Goal: Information Seeking & Learning: Learn about a topic

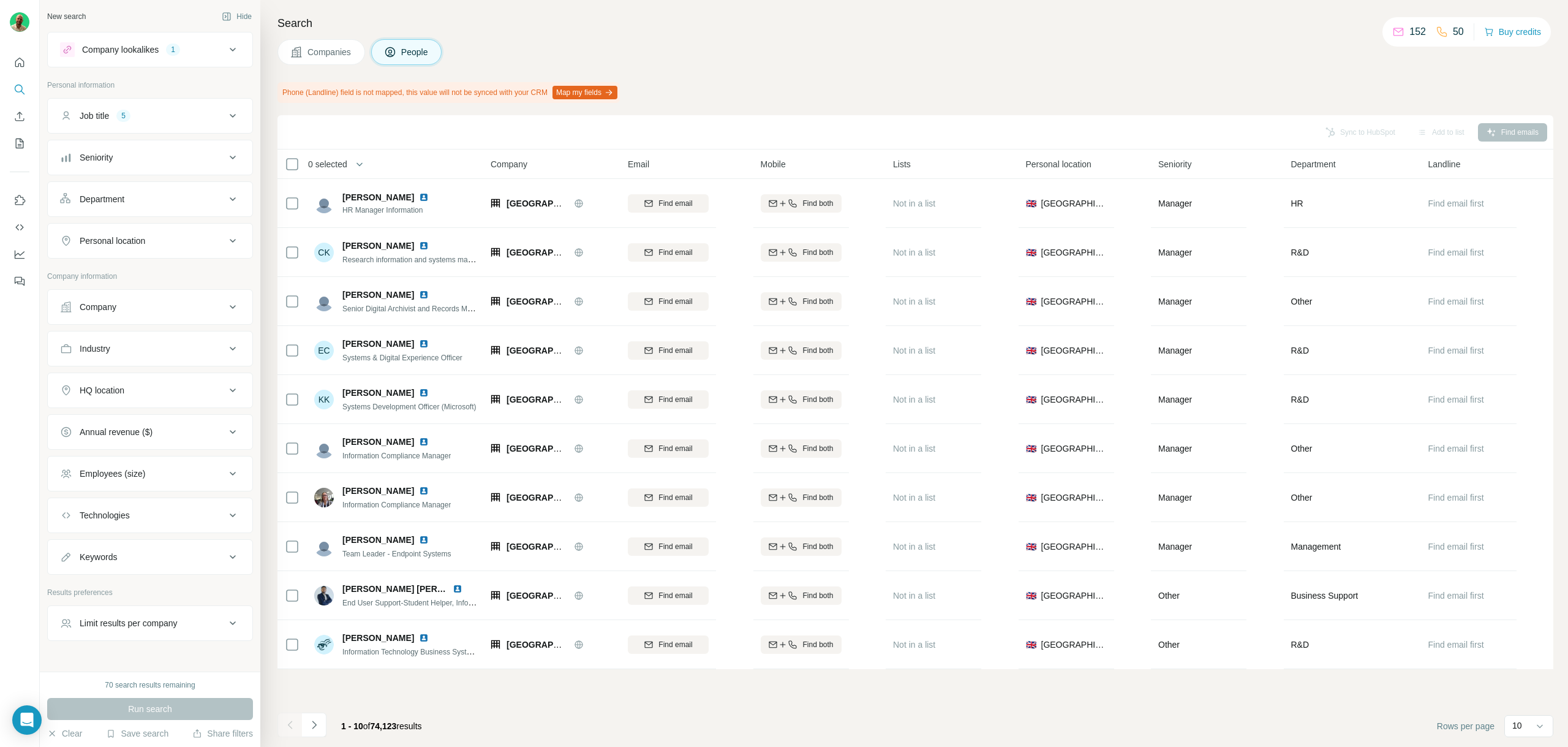
click at [135, 687] on div "70 search results remaining" at bounding box center [149, 685] width 90 height 11
click at [1519, 722] on p "10" at bounding box center [1517, 726] width 10 height 12
click at [1054, 714] on footer "1 - 10 of 74,123 results Rows per page 10" at bounding box center [915, 726] width 1276 height 42
click at [189, 304] on div "Company" at bounding box center [143, 307] width 165 height 12
click at [134, 51] on div "Company lookalikes" at bounding box center [121, 49] width 77 height 12
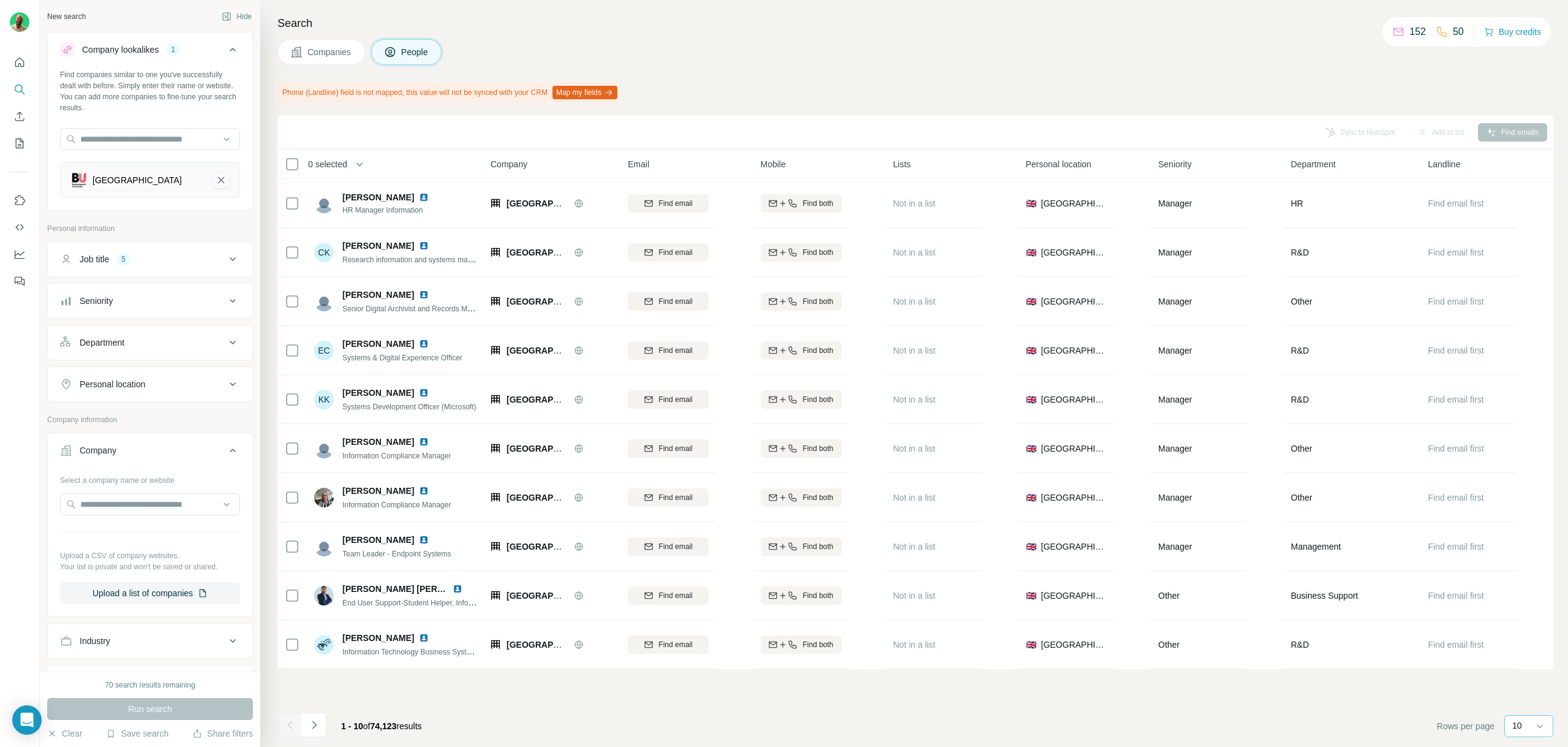
click at [215, 177] on icon "Bournemouth University-remove-button" at bounding box center [221, 180] width 11 height 12
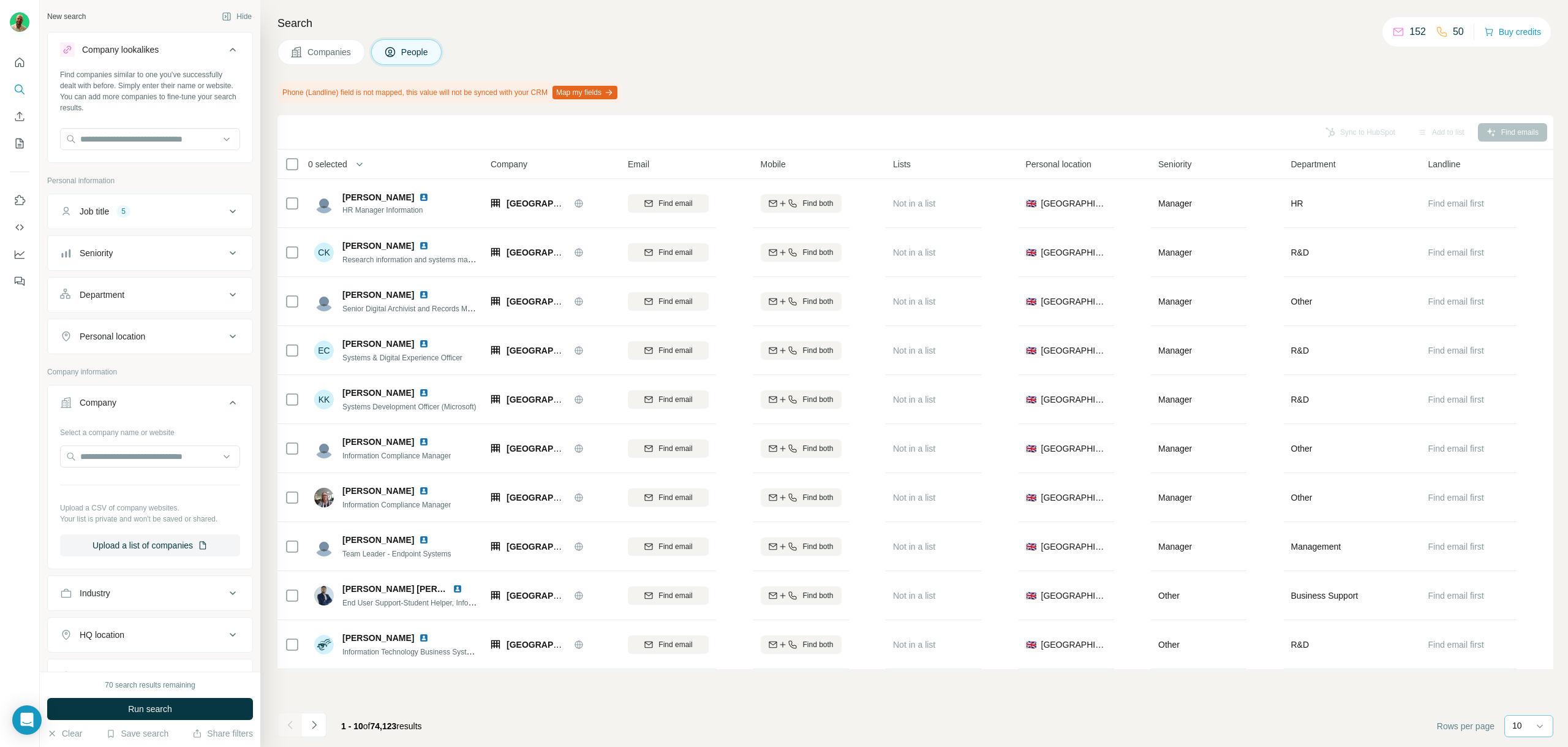
click at [196, 55] on div "Company lookalikes" at bounding box center [143, 49] width 165 height 14
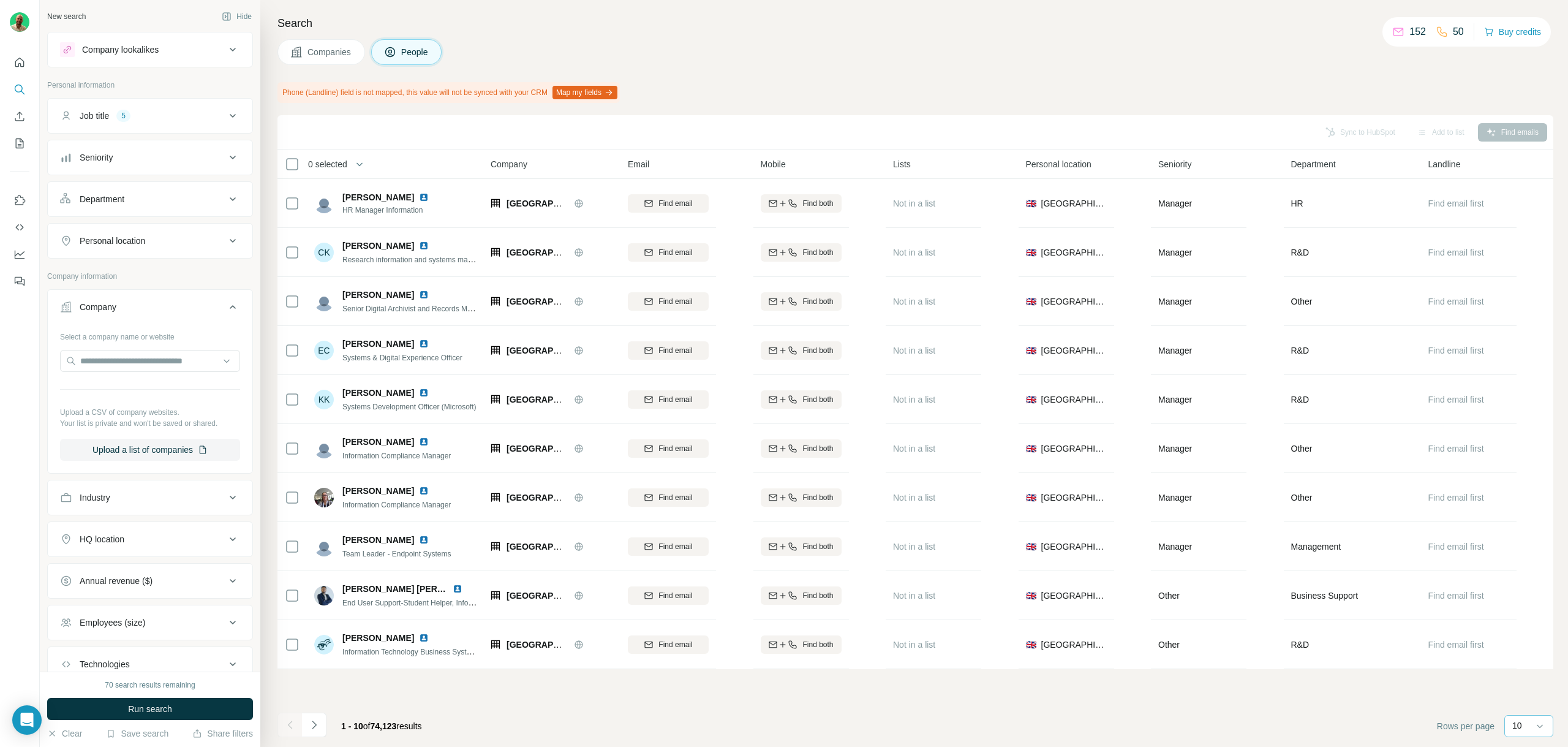
click at [196, 55] on div "Company lookalikes" at bounding box center [143, 49] width 165 height 14
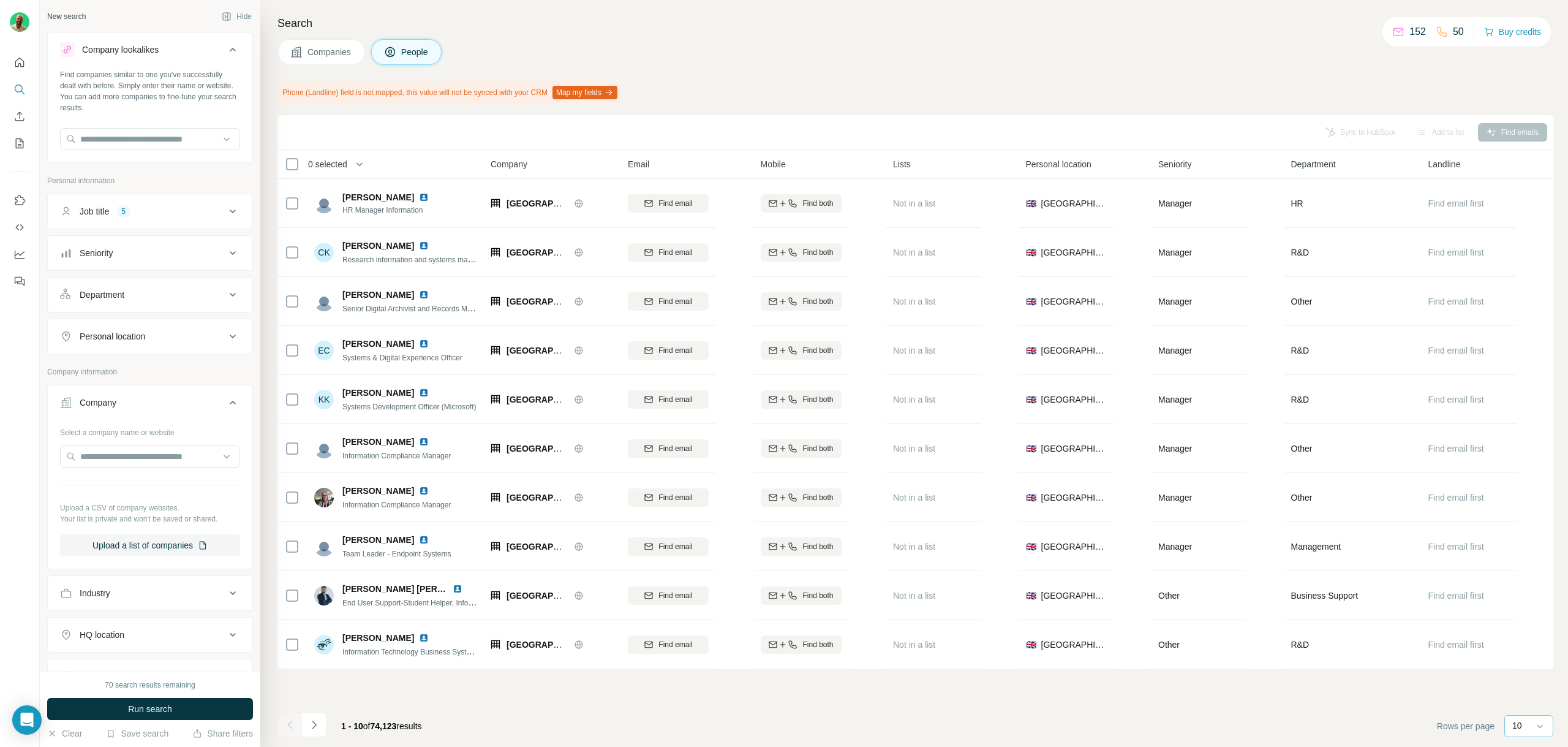
click at [196, 54] on div "Company lookalikes" at bounding box center [143, 49] width 165 height 14
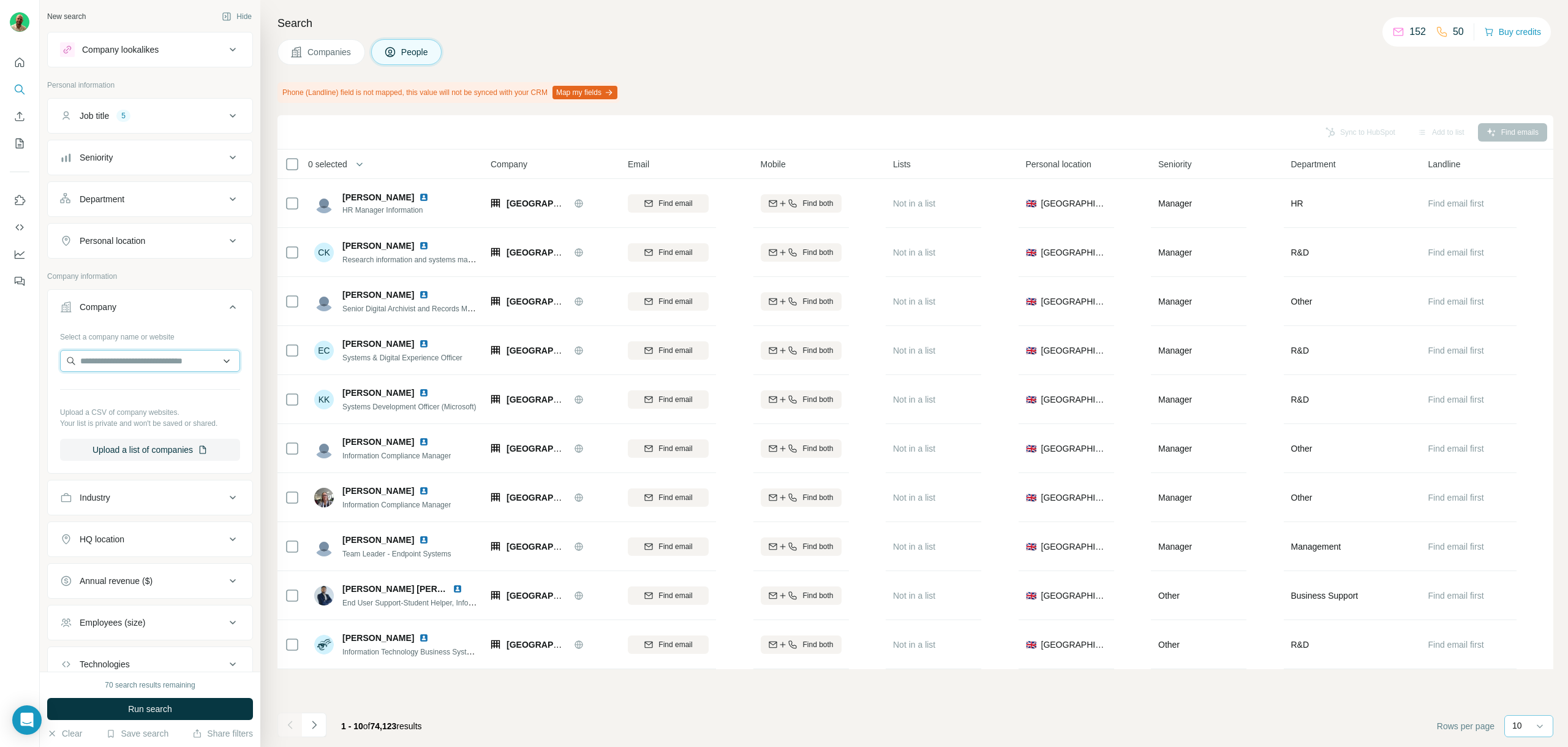
click at [130, 356] on input "text" at bounding box center [150, 361] width 180 height 22
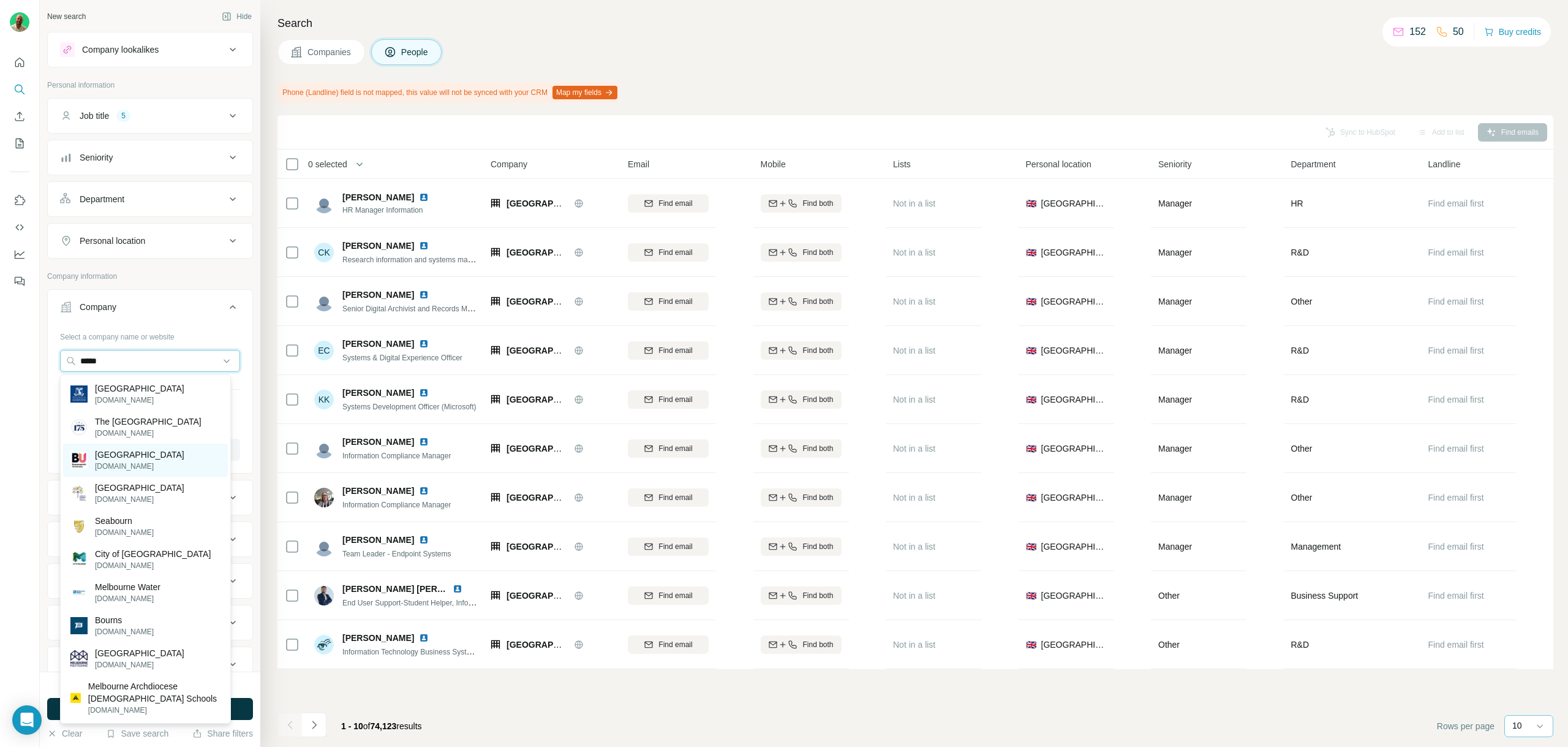
type input "*****"
click at [150, 454] on p "[GEOGRAPHIC_DATA]" at bounding box center [139, 455] width 89 height 12
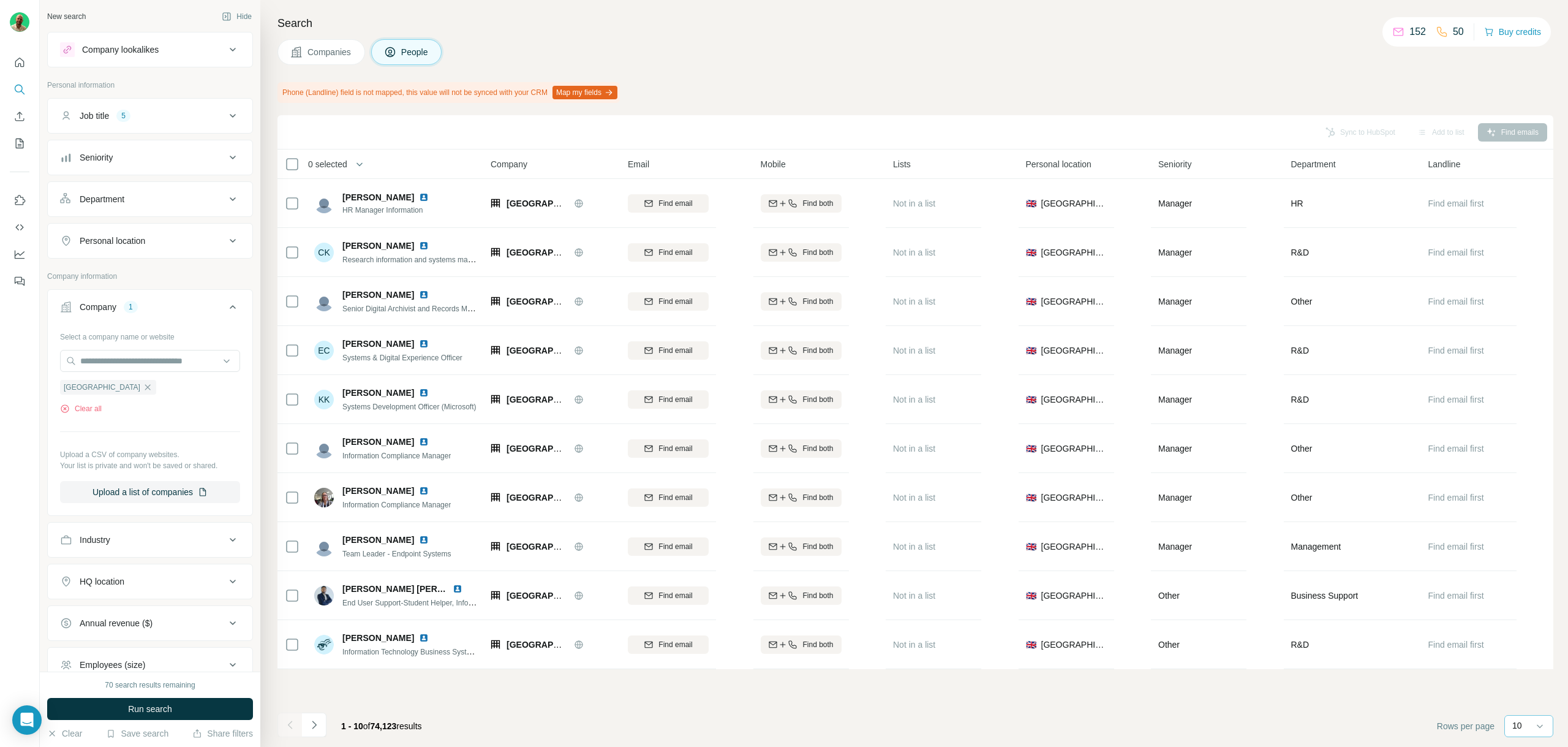
click at [145, 698] on button "Run search" at bounding box center [150, 709] width 206 height 22
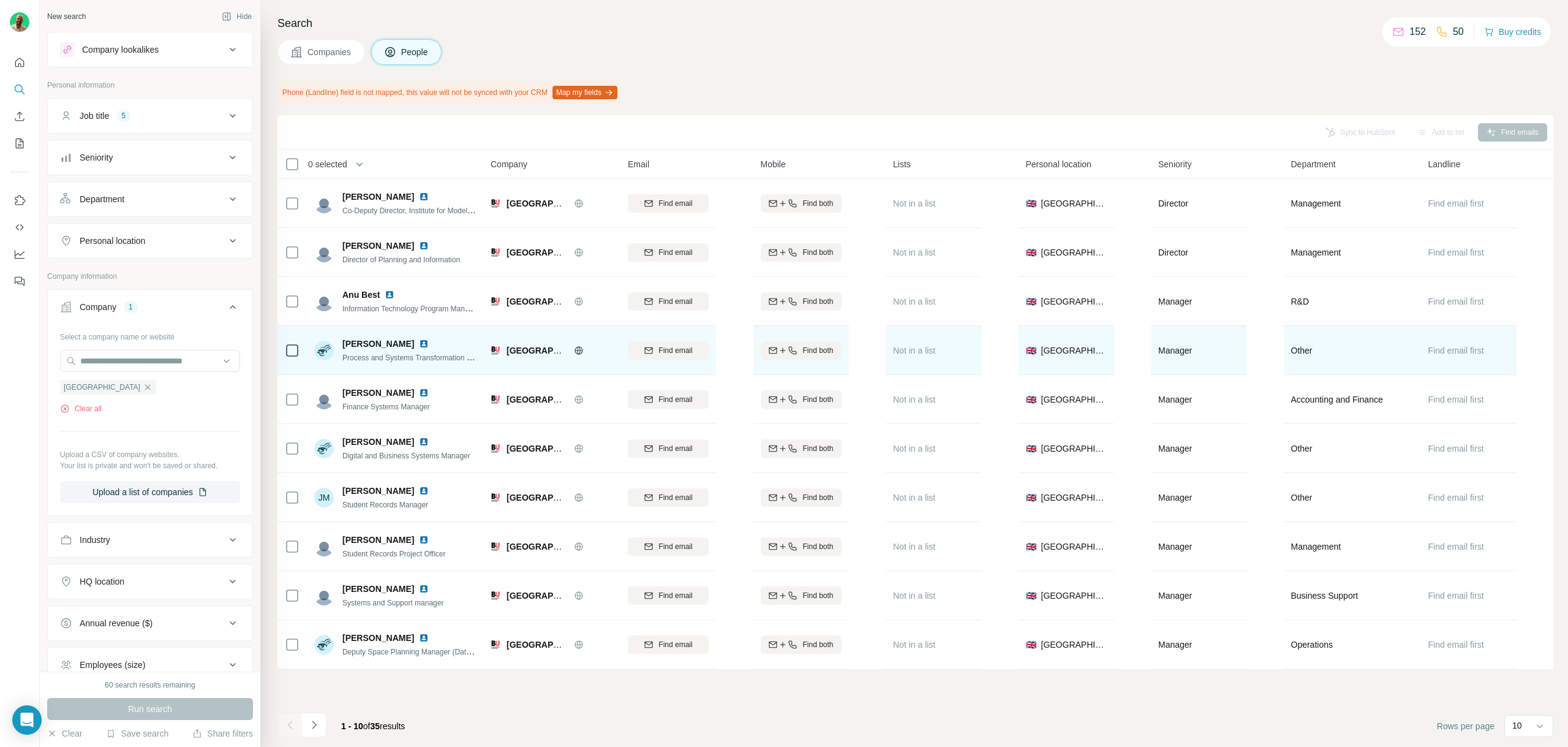
click at [420, 340] on img at bounding box center [424, 344] width 10 height 10
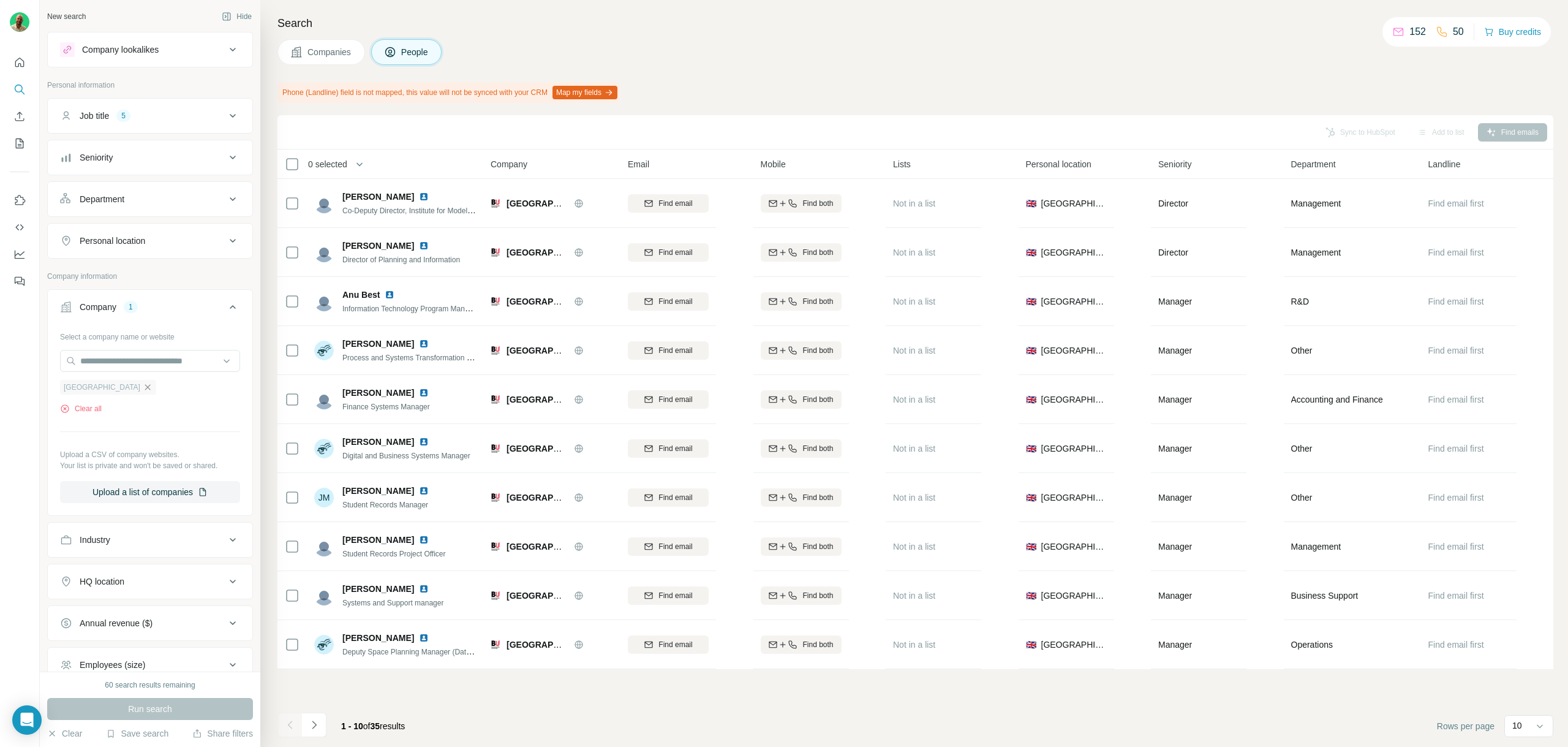
click at [152, 386] on icon "button" at bounding box center [147, 387] width 10 height 10
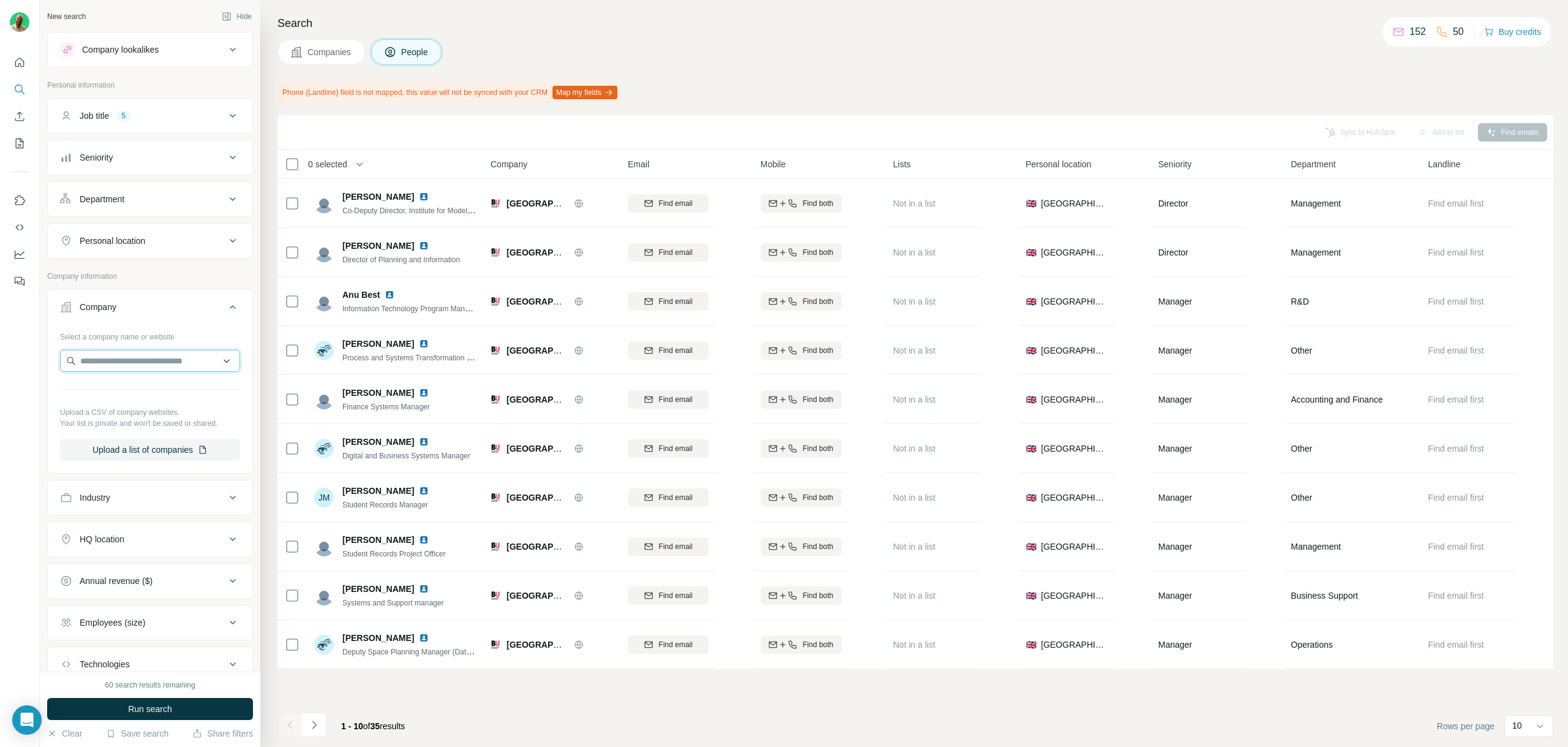
click at [120, 360] on input "text" at bounding box center [150, 361] width 180 height 22
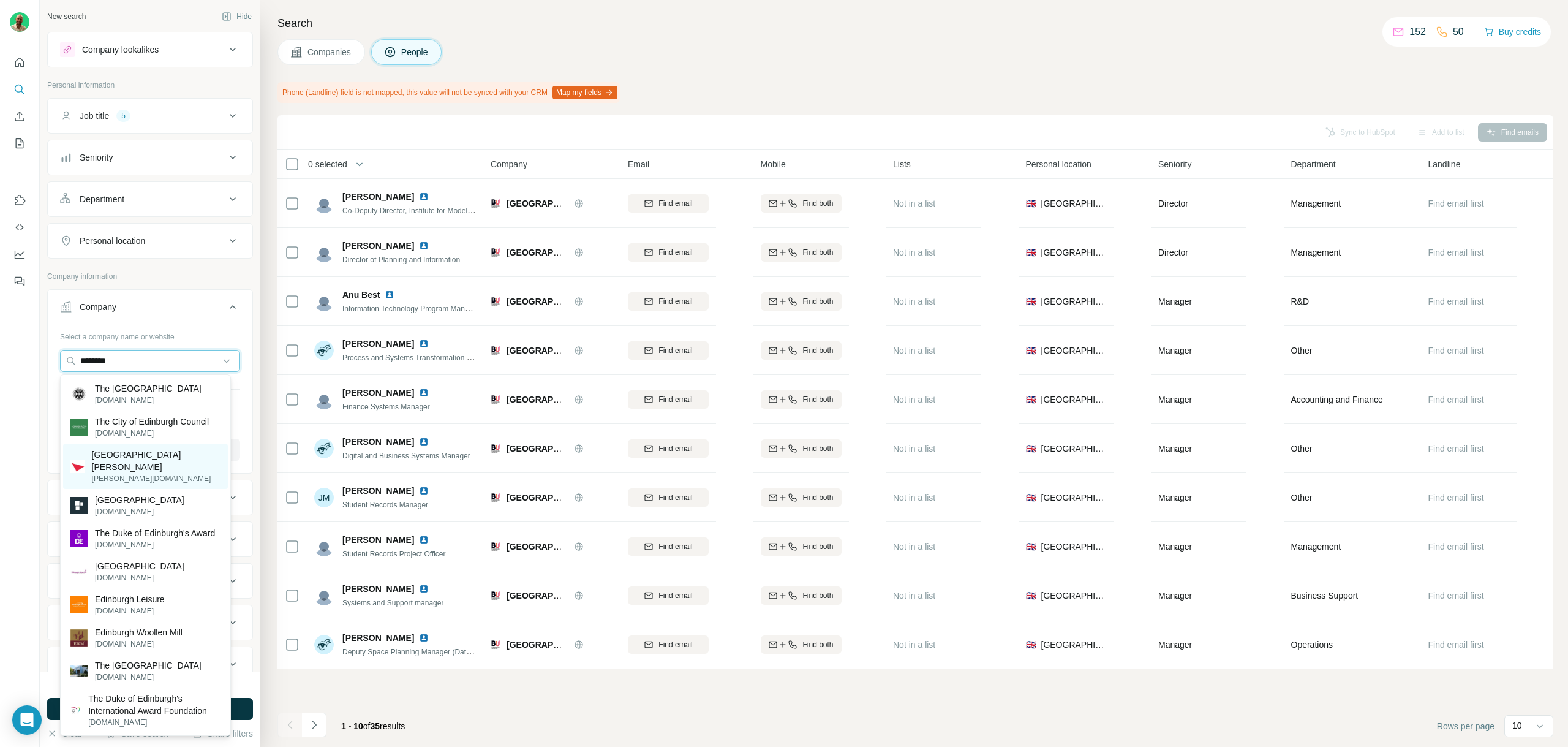
type input "********"
click at [177, 456] on p "[GEOGRAPHIC_DATA][PERSON_NAME]" at bounding box center [156, 461] width 129 height 25
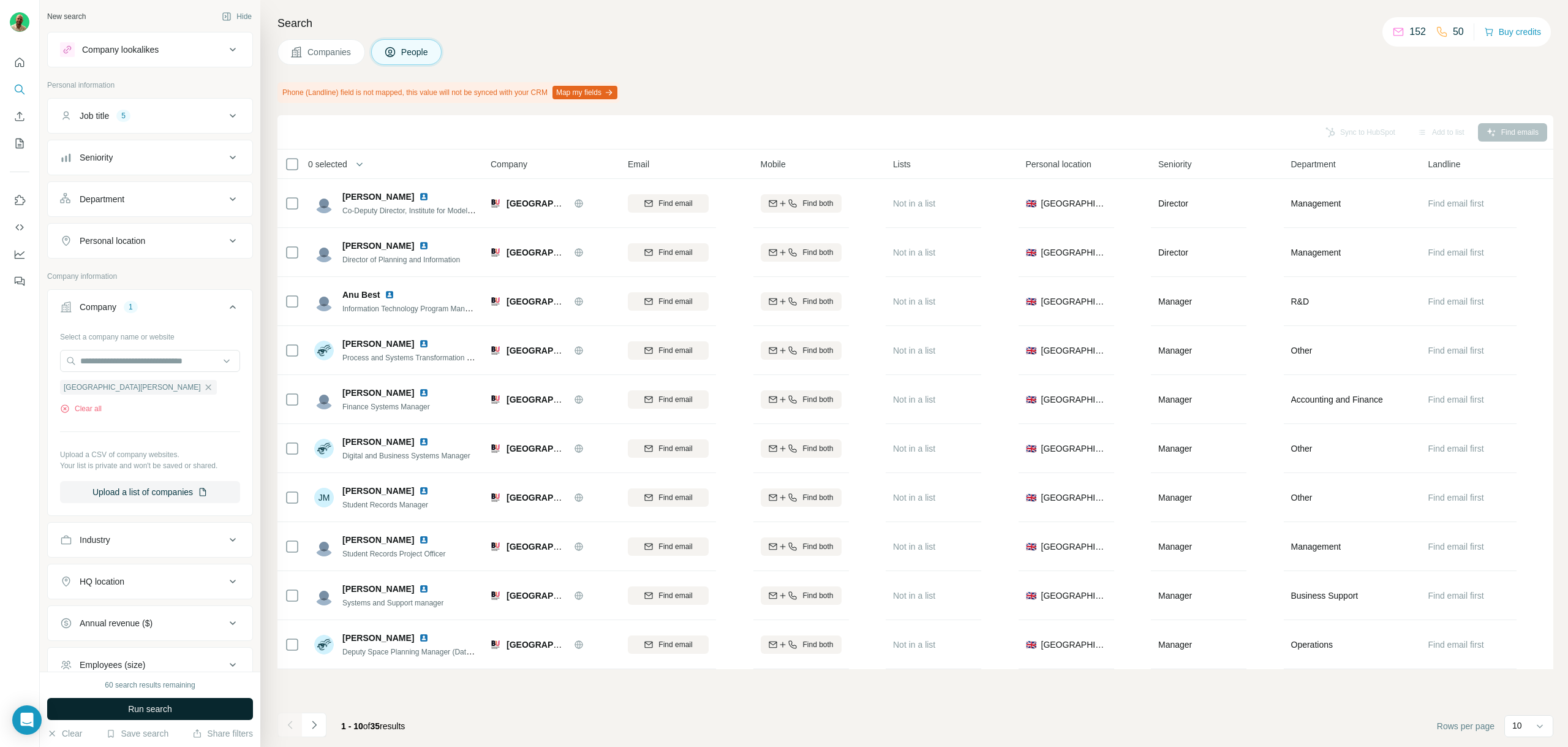
click at [200, 712] on button "Run search" at bounding box center [150, 709] width 206 height 22
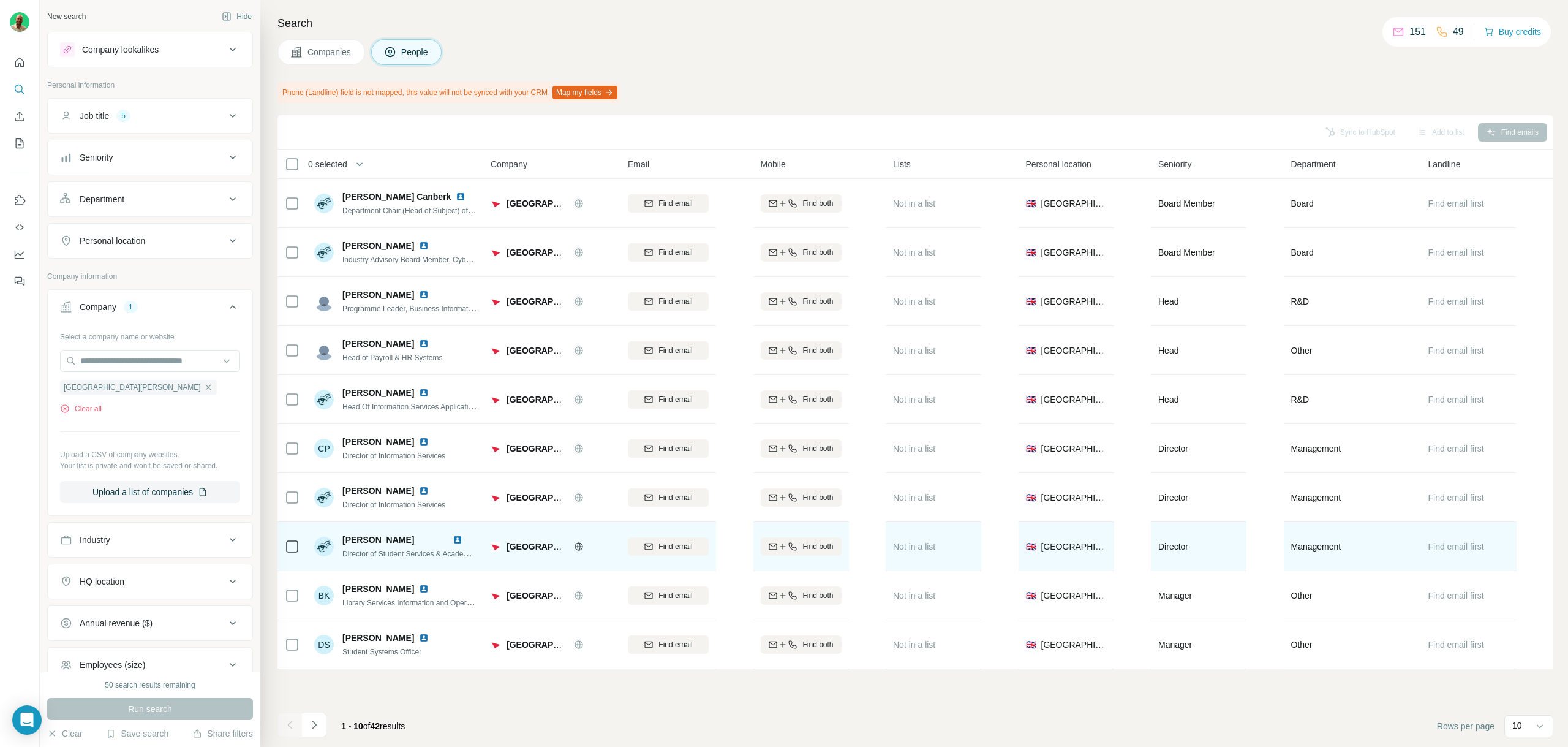
click at [459, 540] on img at bounding box center [457, 540] width 10 height 10
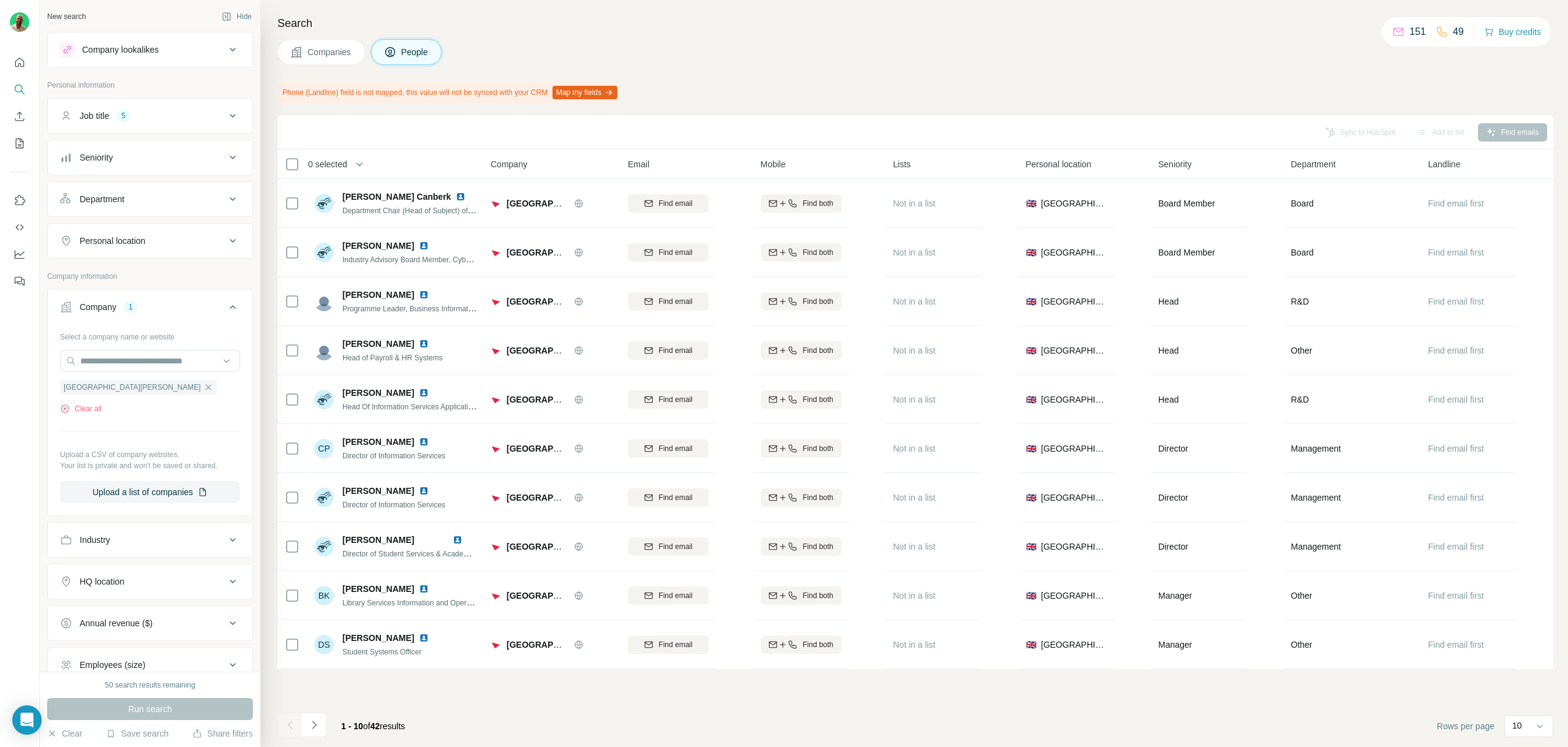
click at [204, 387] on icon "button" at bounding box center [208, 387] width 10 height 10
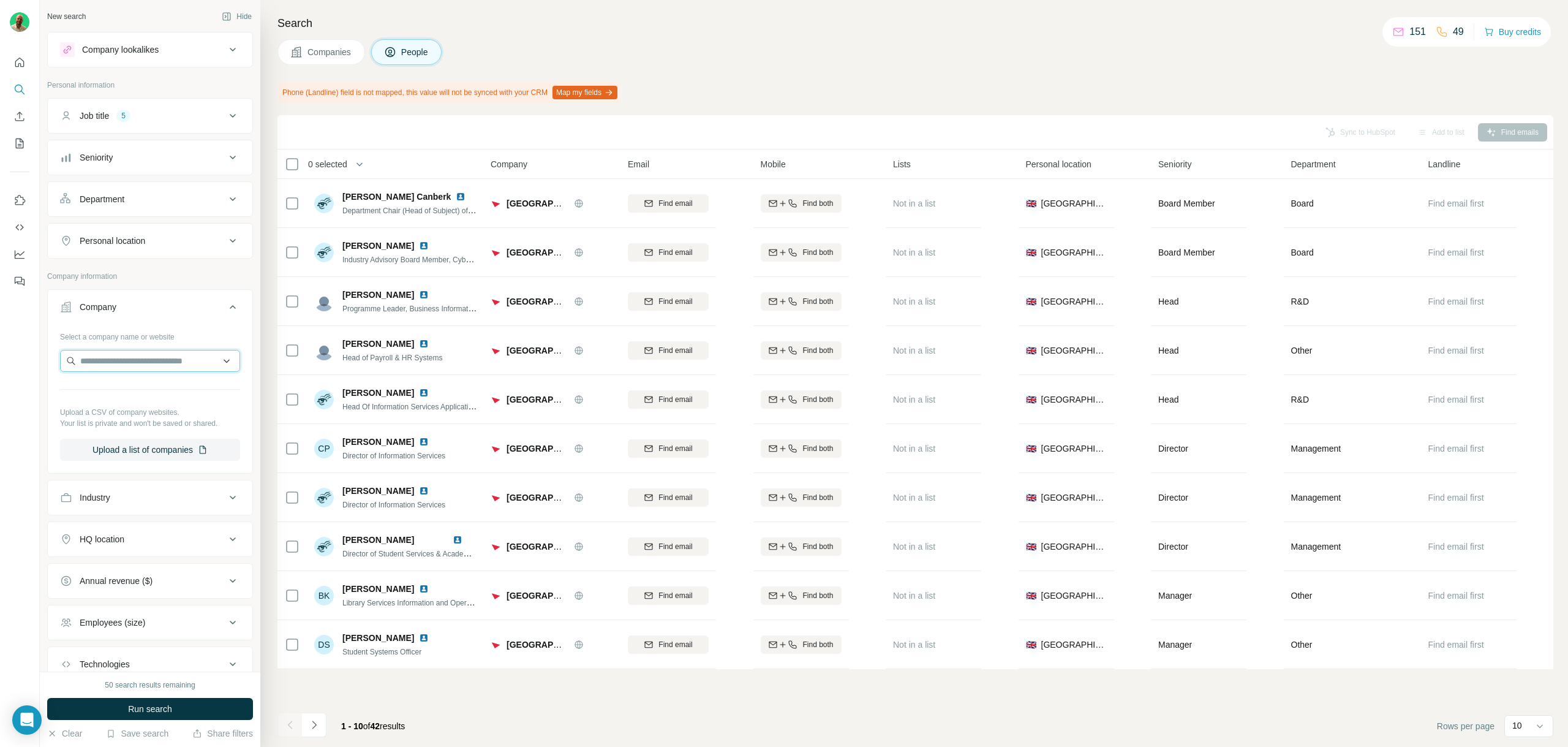
click at [156, 365] on input "text" at bounding box center [150, 361] width 180 height 22
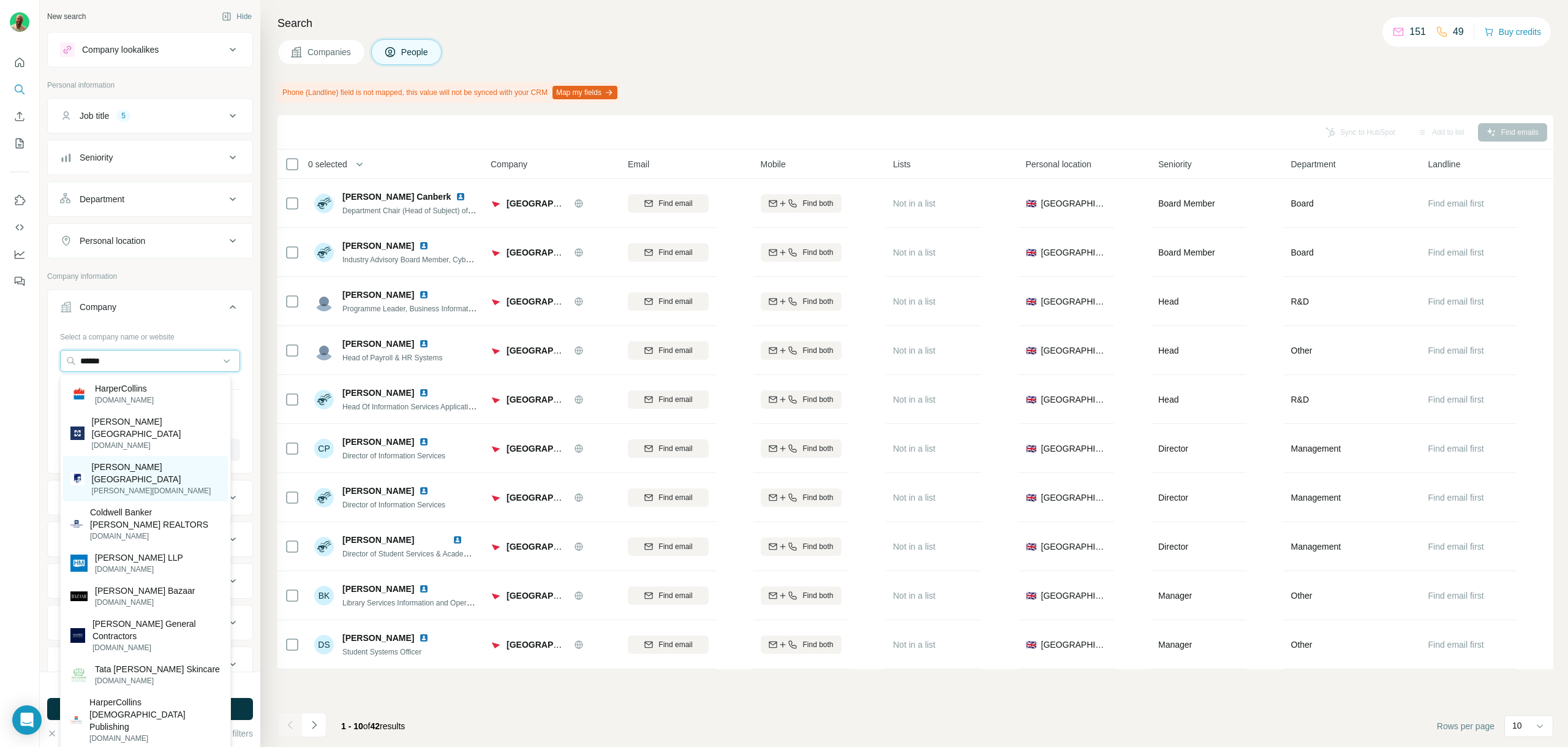
type input "******"
click at [186, 461] on p "[PERSON_NAME][GEOGRAPHIC_DATA]" at bounding box center [156, 473] width 129 height 25
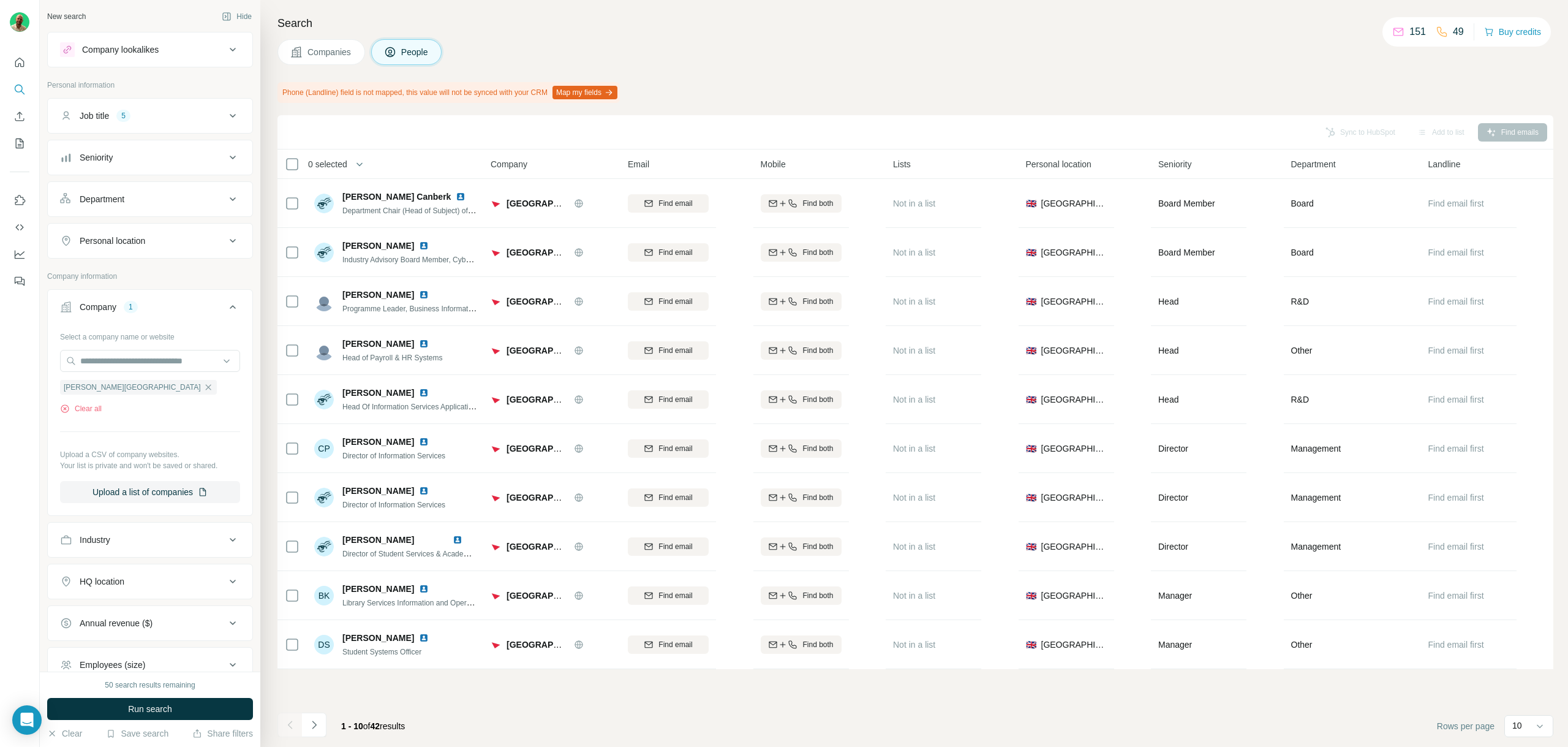
click at [169, 696] on div "50 search results remaining Run search Clear Save search Share filters" at bounding box center [150, 709] width 221 height 75
click at [169, 698] on button "Run search" at bounding box center [150, 709] width 206 height 22
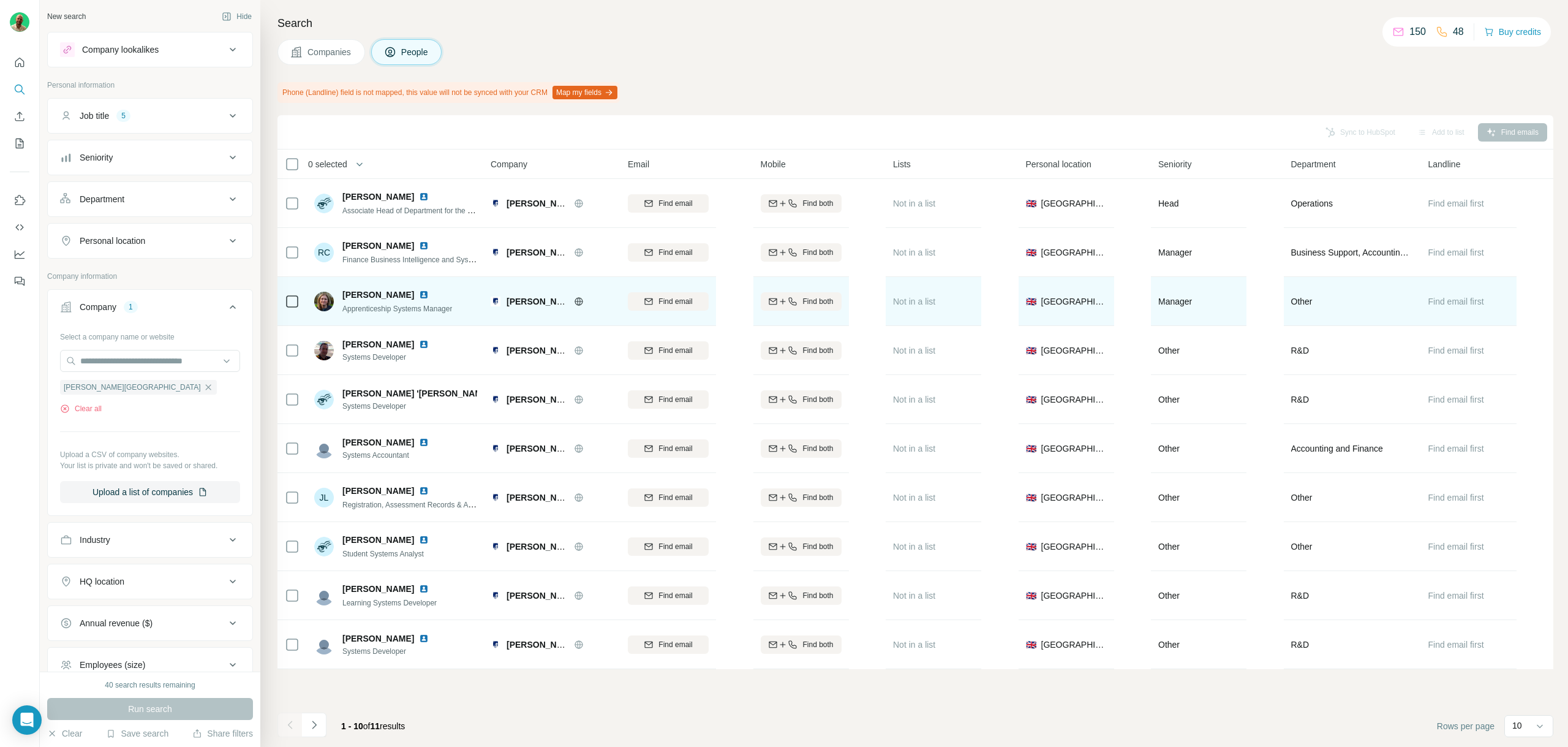
click at [419, 297] on img at bounding box center [424, 295] width 10 height 10
